Goal: Information Seeking & Learning: Learn about a topic

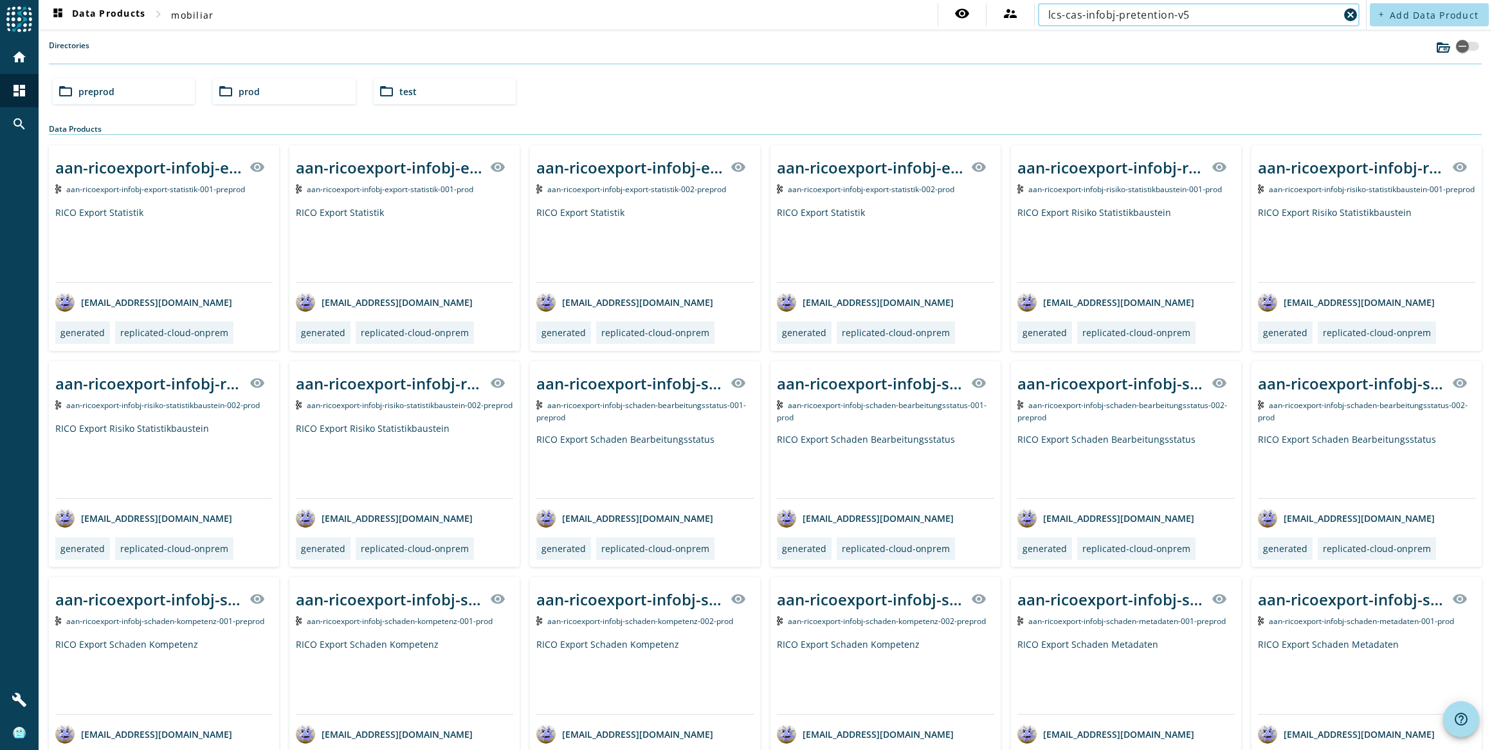
type input "lcs-cas-infobj-pretention-v5"
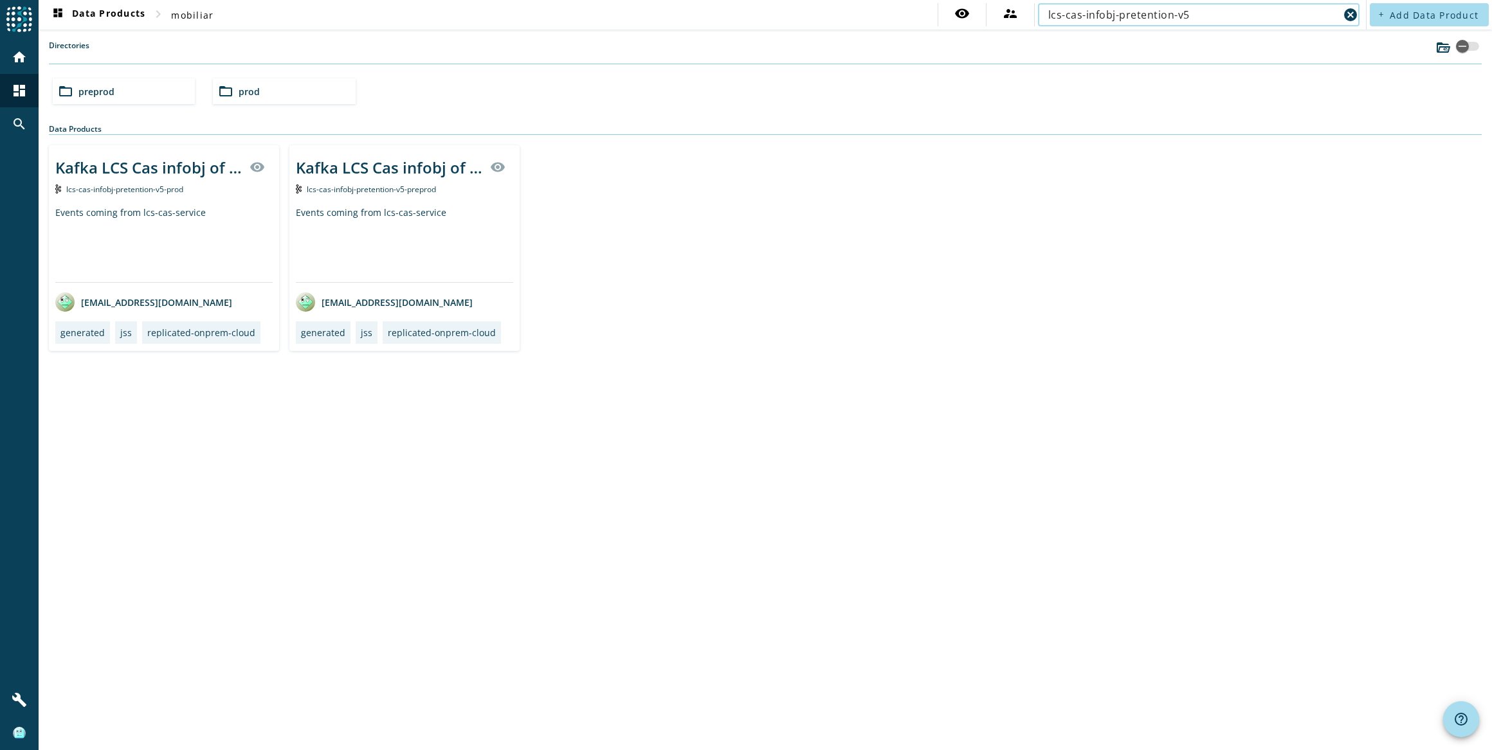
click at [149, 224] on div "Events coming from lcs-cas-service" at bounding box center [163, 244] width 217 height 76
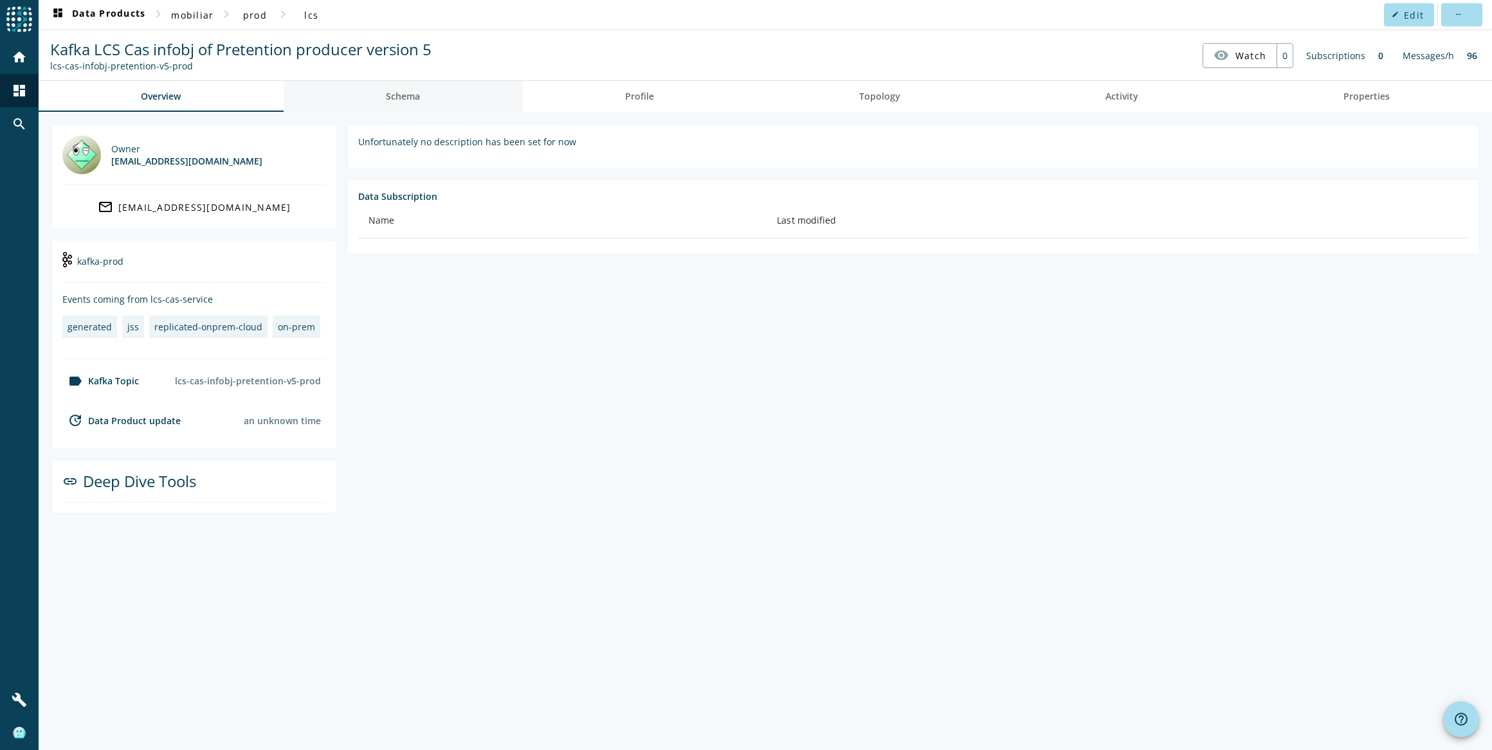
click at [400, 93] on span "Schema" at bounding box center [403, 96] width 34 height 9
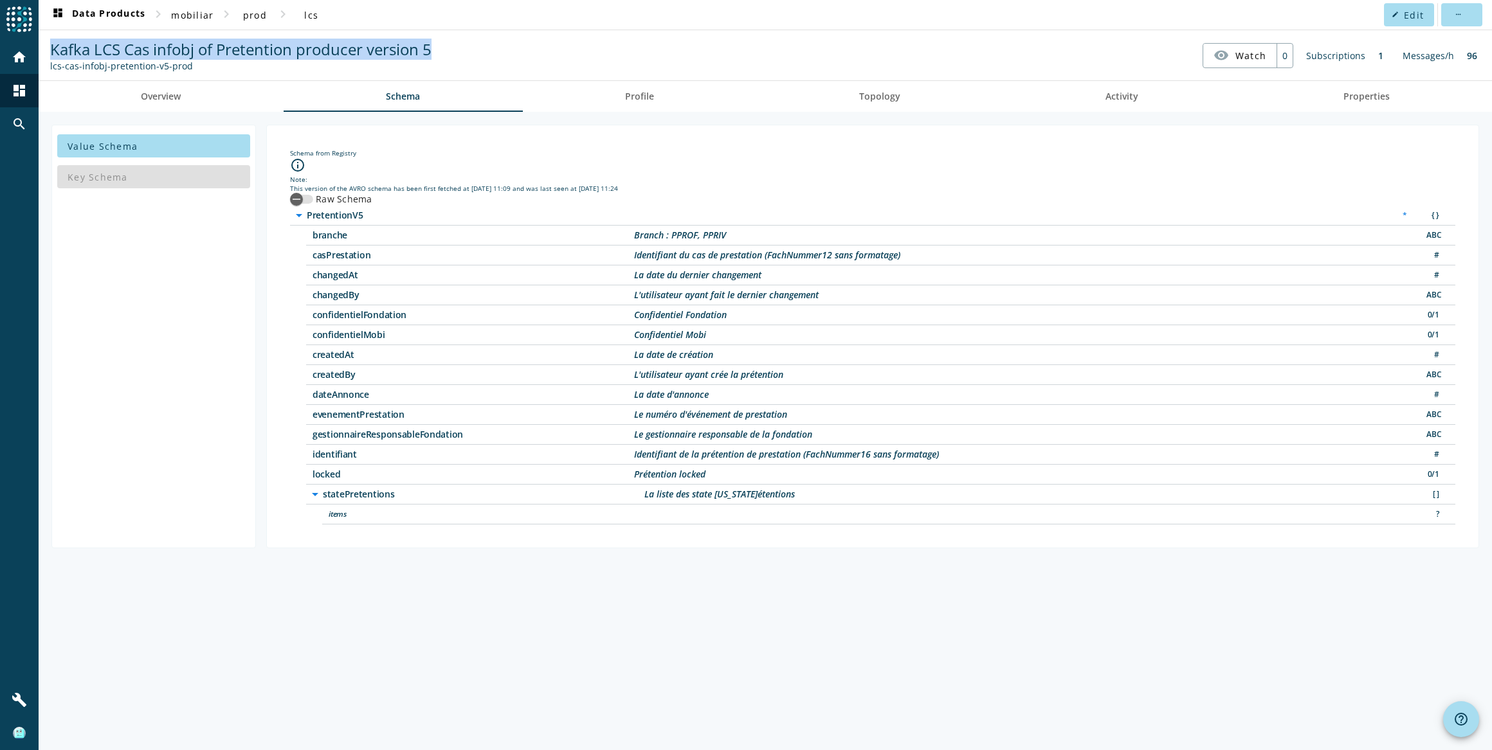
drag, startPoint x: 53, startPoint y: 46, endPoint x: 449, endPoint y: 42, distance: 396.1
click at [449, 42] on nav "Kafka LCS Cas infobj of Pretention producer version 5 lcs-cas-infobj-pretention…" at bounding box center [765, 55] width 1443 height 40
